Goal: Entertainment & Leisure: Consume media (video, audio)

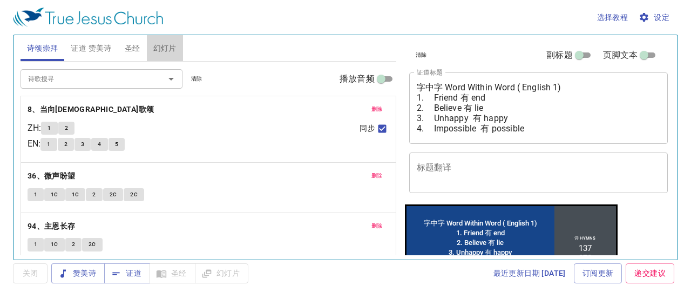
click at [169, 46] on span "幻灯片" at bounding box center [164, 49] width 23 height 14
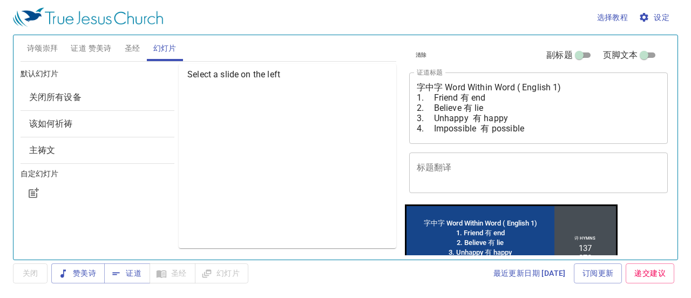
click at [112, 96] on span "关闭所有设备" at bounding box center [97, 97] width 137 height 13
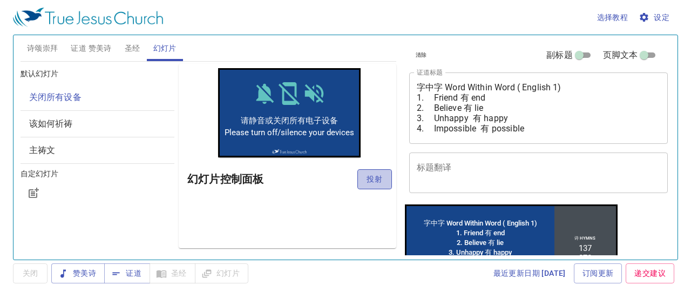
click at [380, 179] on span "投射" at bounding box center [374, 179] width 17 height 14
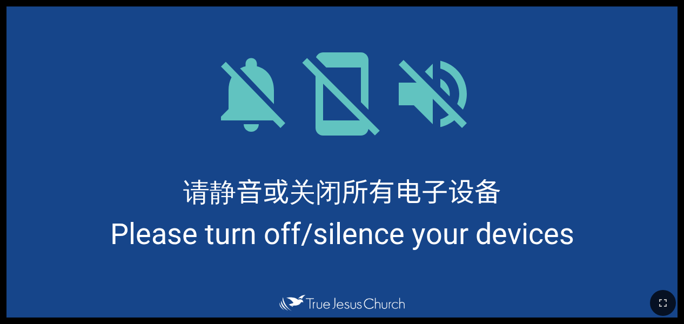
click at [359, 318] on div at bounding box center [342, 303] width 684 height 42
